Goal: Task Accomplishment & Management: Use online tool/utility

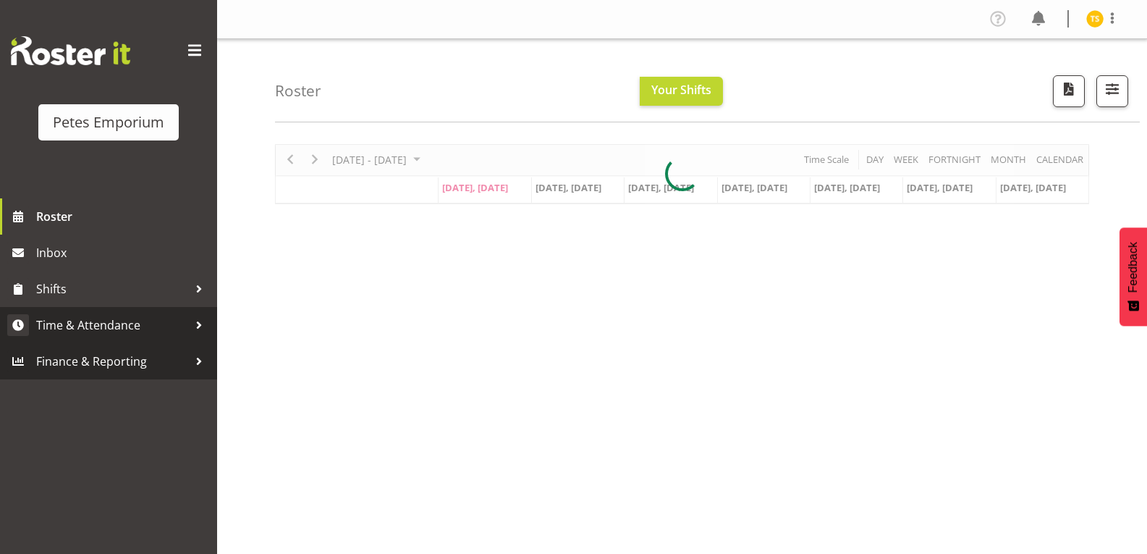
click at [84, 322] on span "Time & Attendance" at bounding box center [112, 325] width 152 height 22
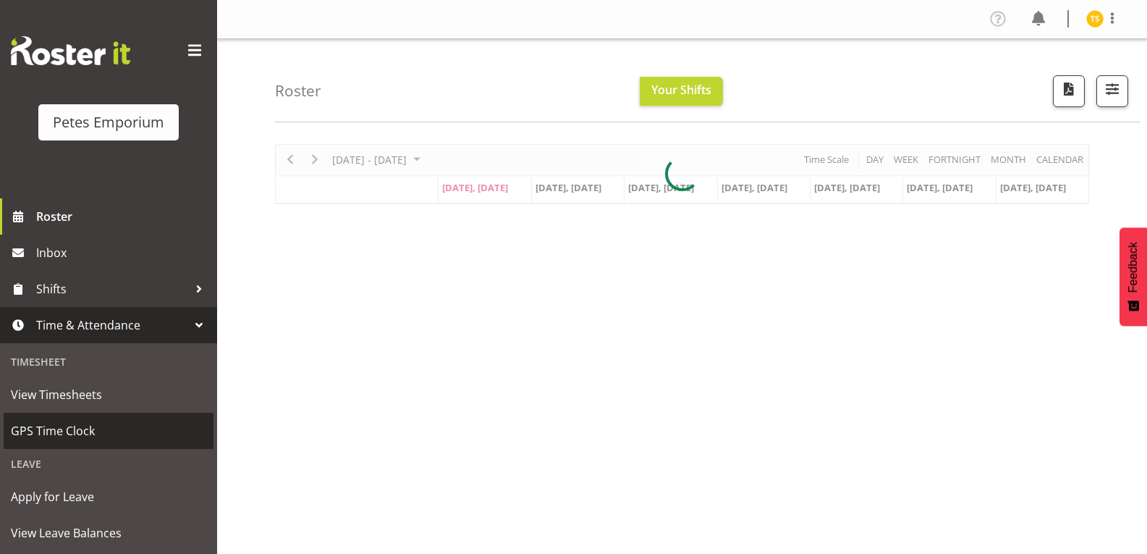
click at [53, 436] on span "GPS Time Clock" at bounding box center [108, 431] width 195 height 22
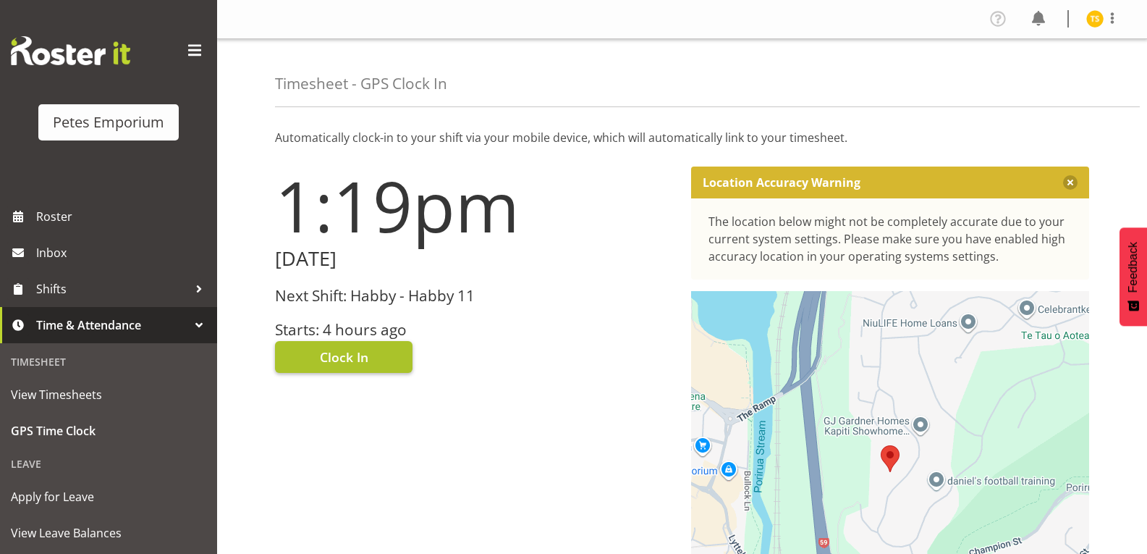
click at [313, 365] on button "Clock In" at bounding box center [344, 357] width 138 height 32
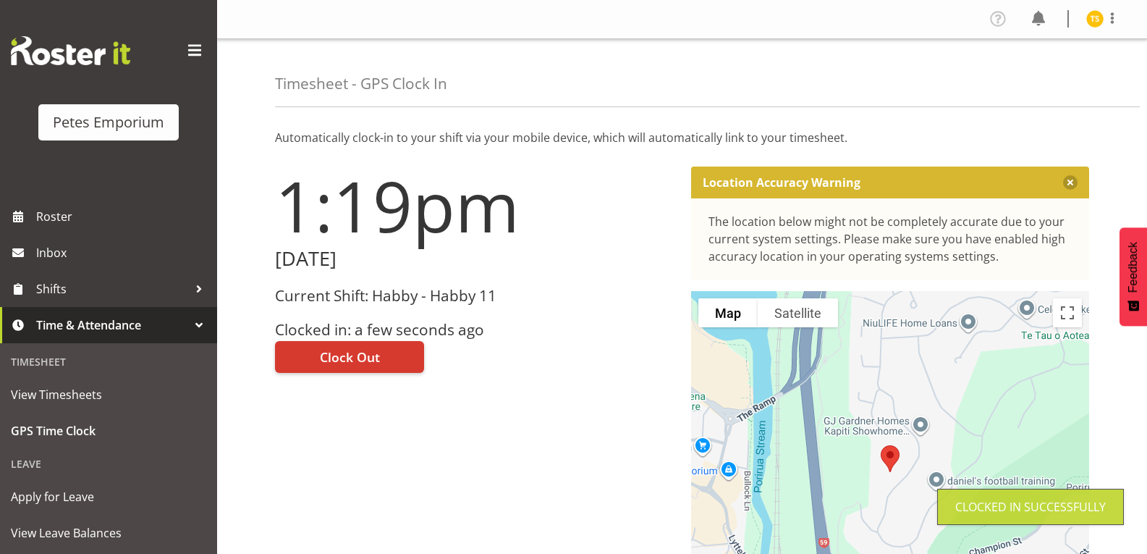
click at [1094, 20] on img at bounding box center [1094, 18] width 17 height 17
click at [1019, 75] on link "Log Out" at bounding box center [1051, 76] width 139 height 26
